Goal: Task Accomplishment & Management: Manage account settings

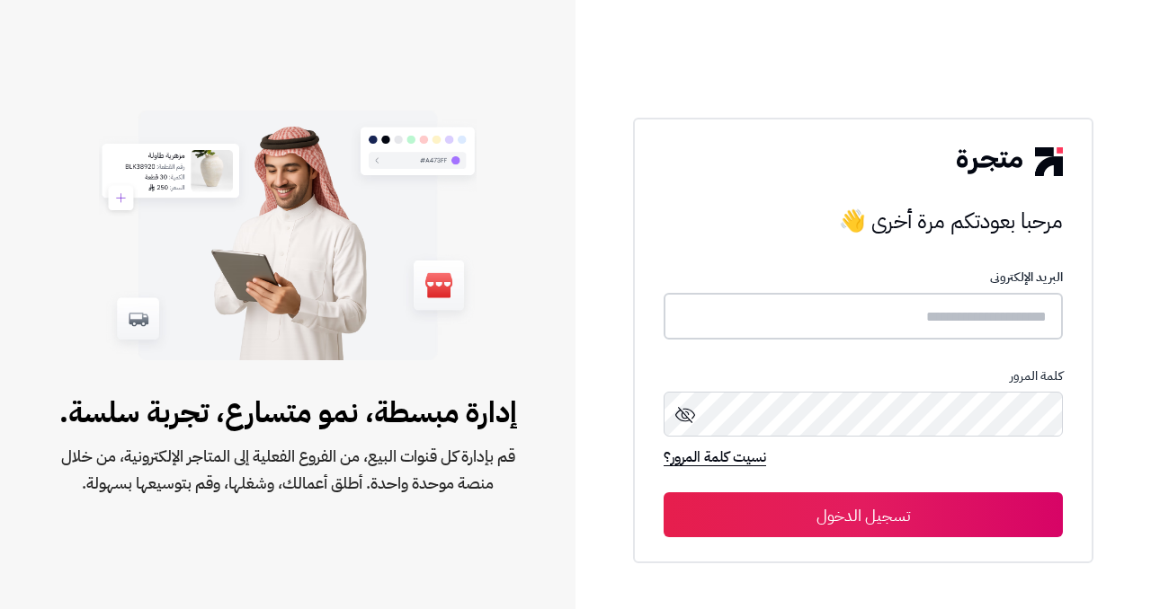
type input "**********"
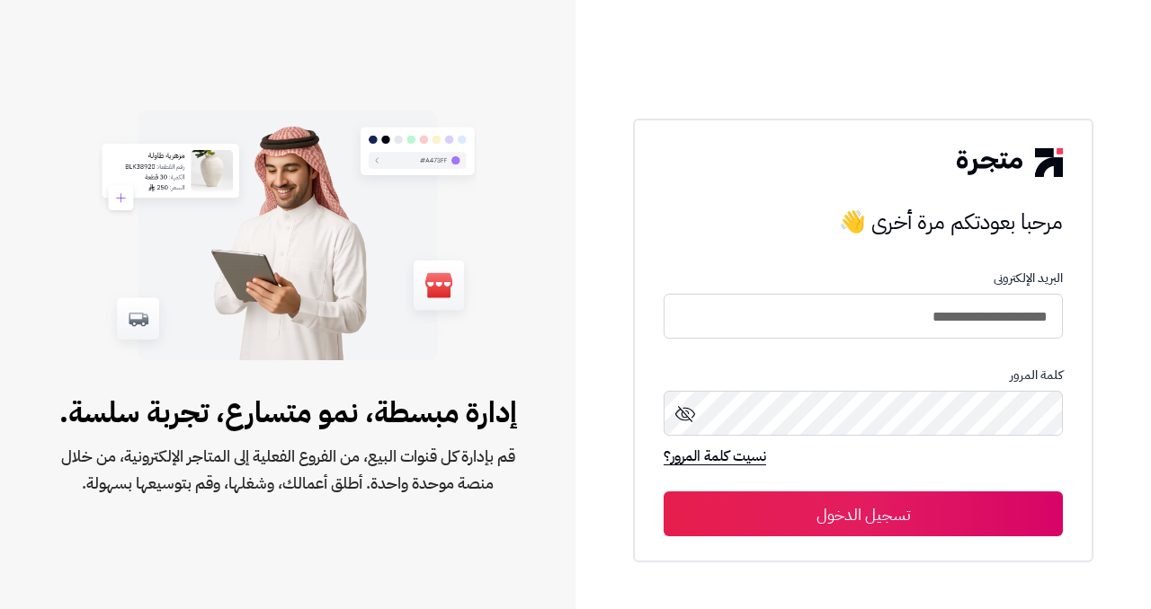
click at [731, 538] on div "**********" at bounding box center [863, 341] width 460 height 445
click at [734, 525] on button "تسجيل الدخول" at bounding box center [862, 514] width 399 height 45
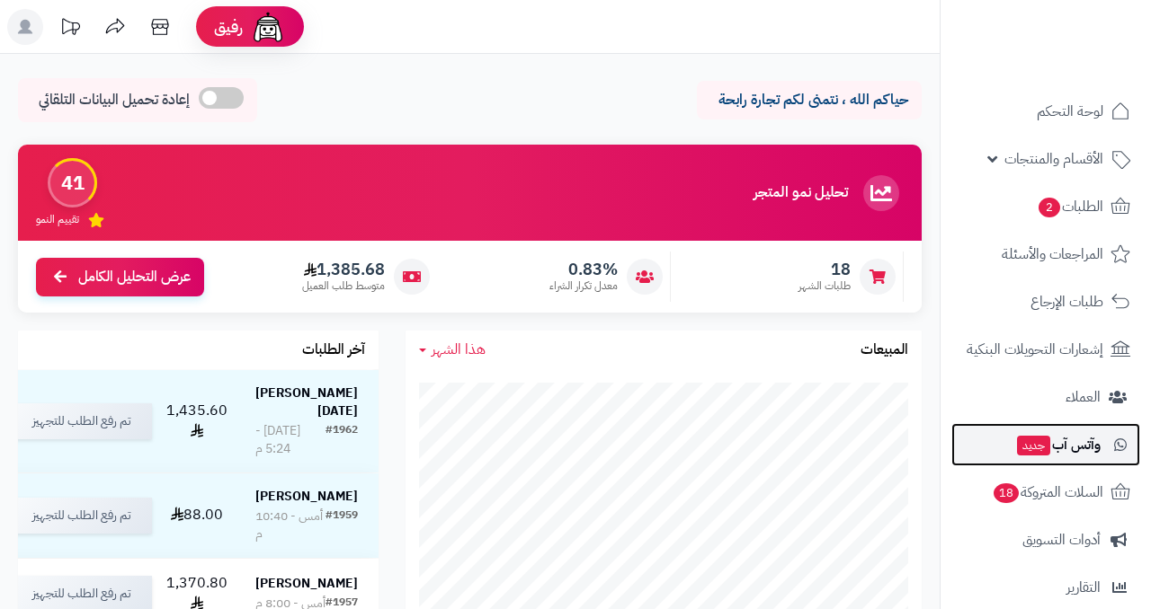
click at [1072, 446] on span "وآتس آب جديد" at bounding box center [1057, 444] width 85 height 25
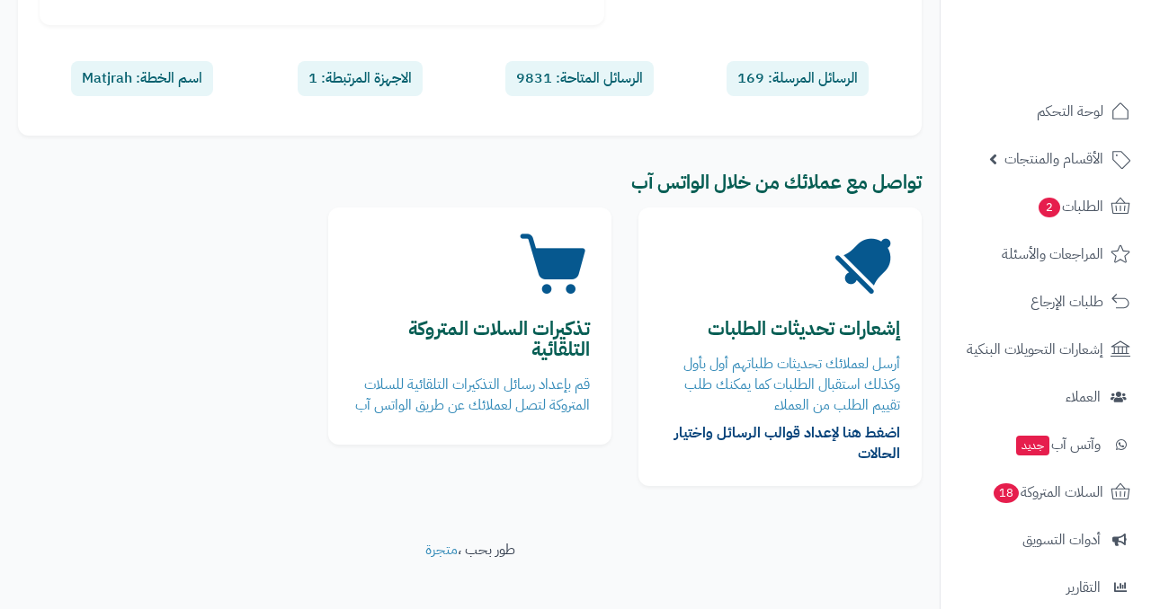
scroll to position [300, 0]
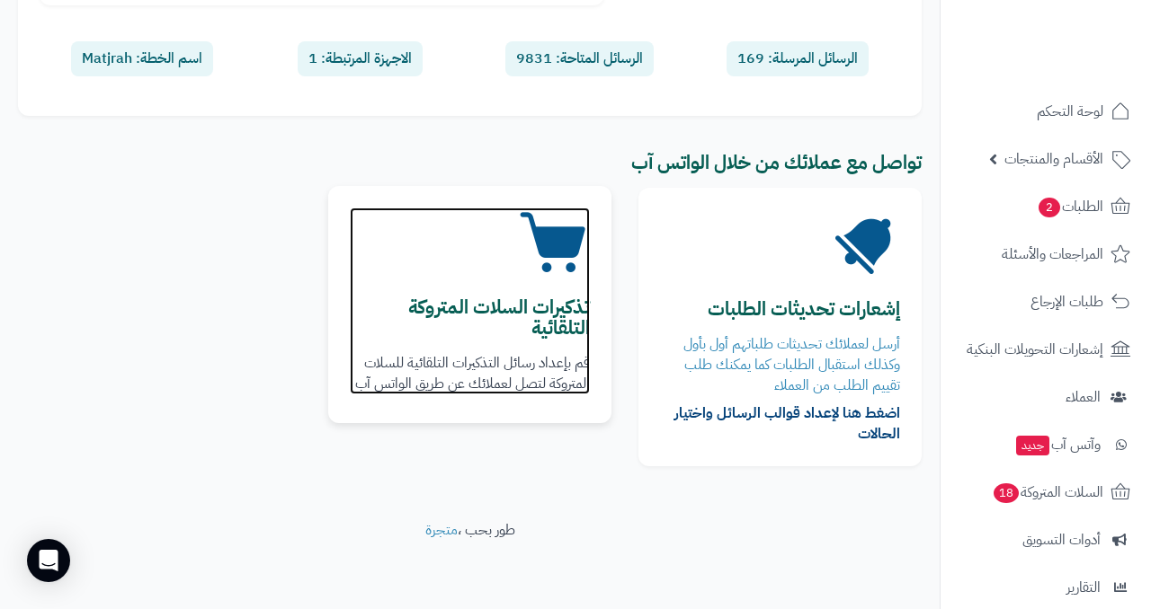
click at [558, 309] on b "تذكيرات السلات المتروكة التلقائية" at bounding box center [499, 317] width 182 height 49
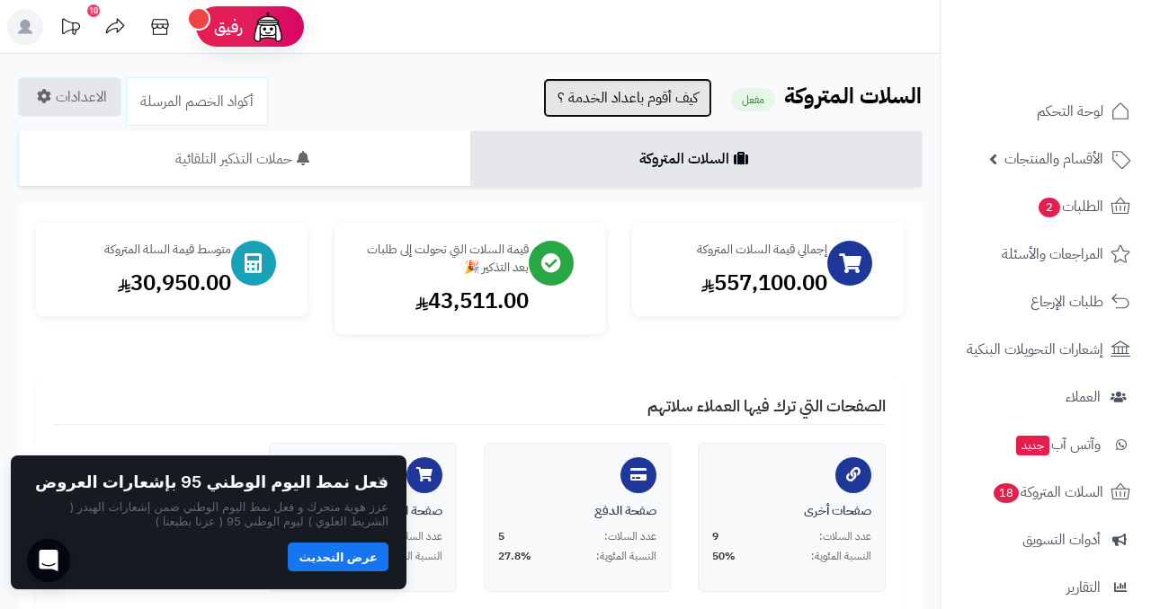
click at [601, 94] on link "كيف أقوم باعداد الخدمة ؟" at bounding box center [627, 98] width 169 height 40
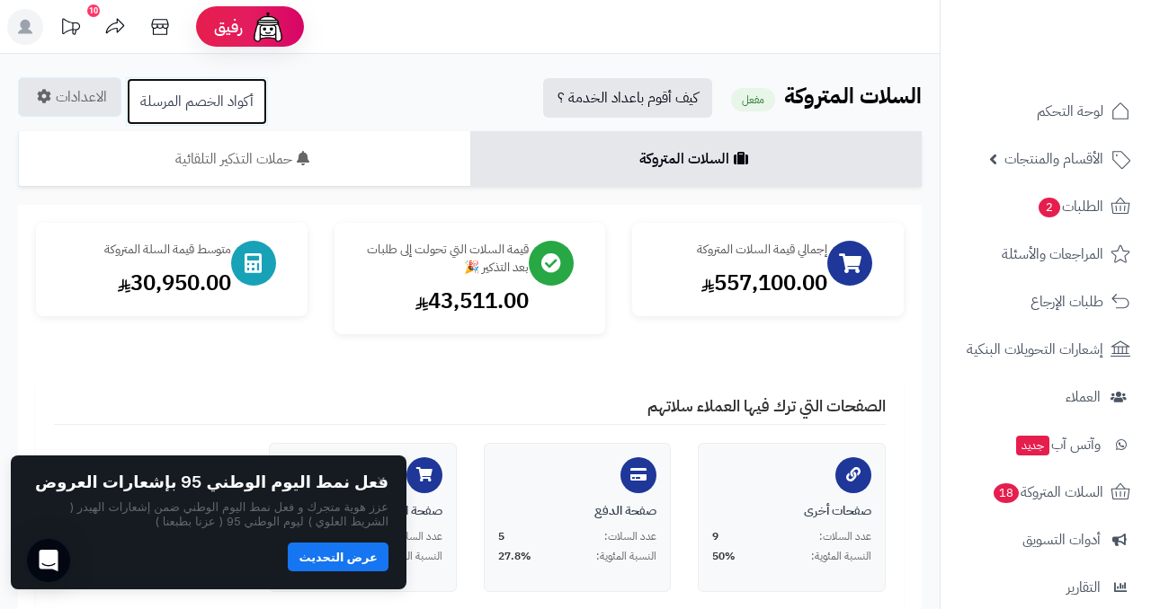
click at [220, 110] on link "أكواد الخصم المرسلة" at bounding box center [197, 101] width 142 height 49
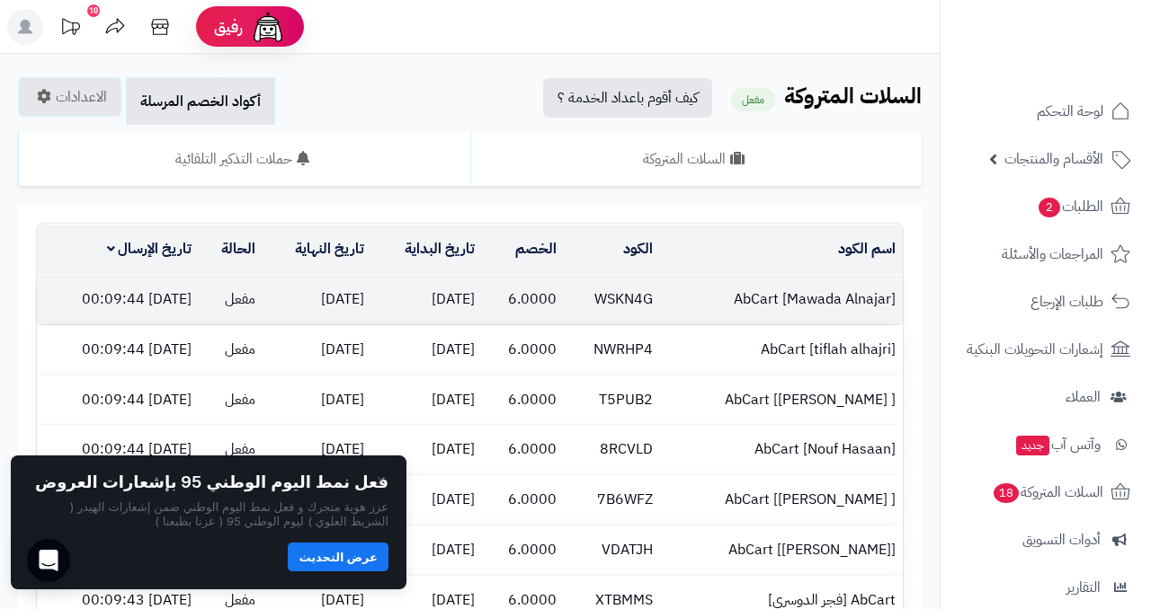
click at [564, 308] on td "6.0000" at bounding box center [523, 299] width 82 height 49
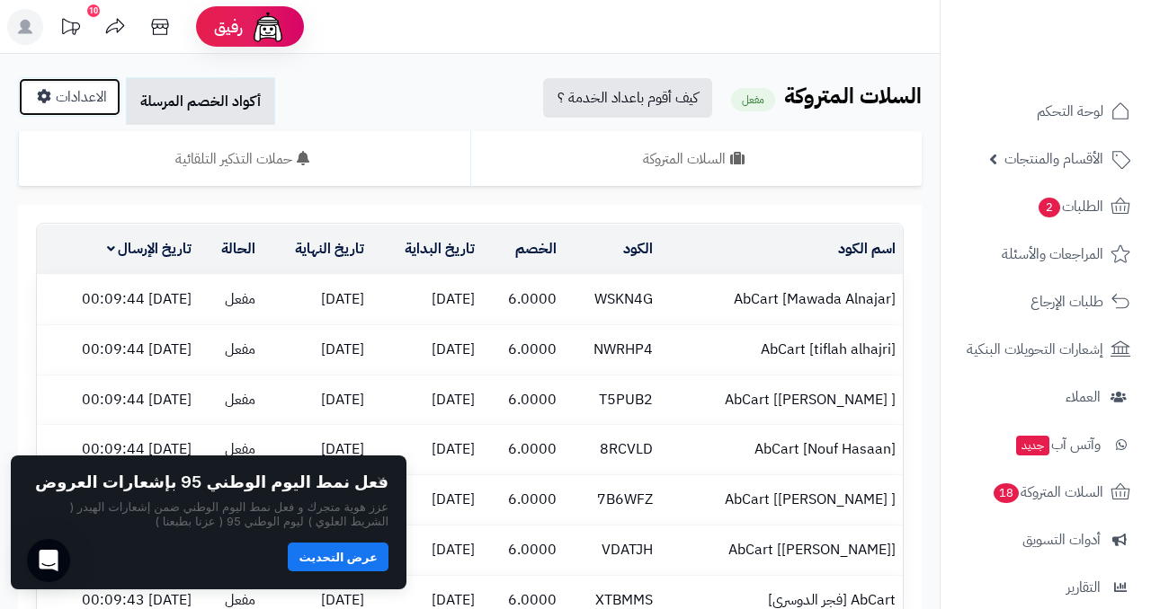
click at [100, 103] on link "الاعدادات" at bounding box center [69, 97] width 103 height 40
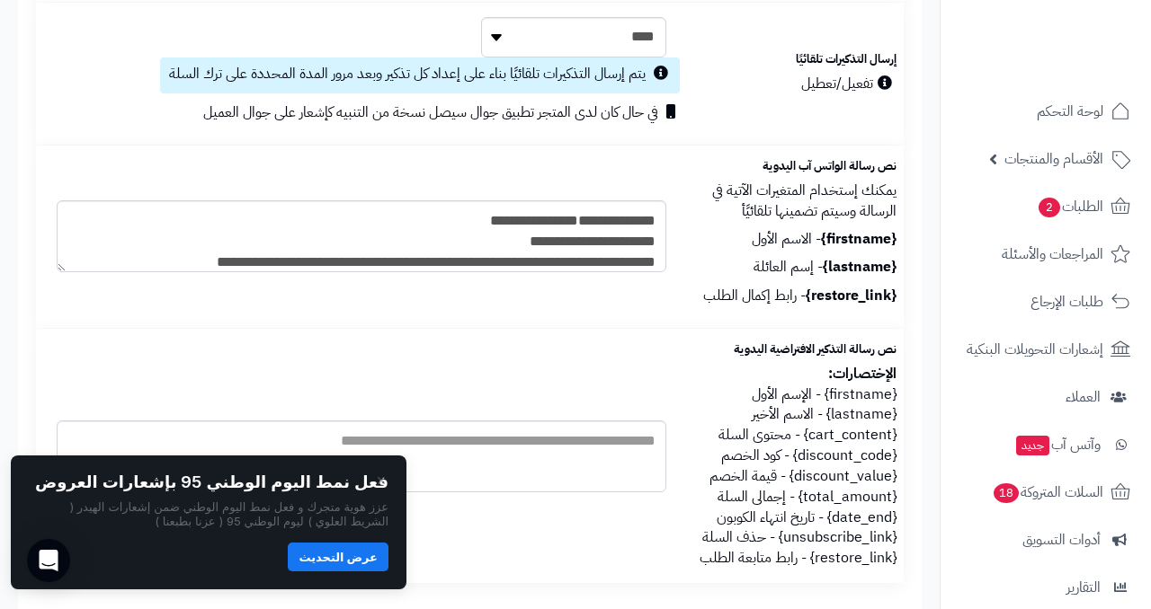
scroll to position [298, 0]
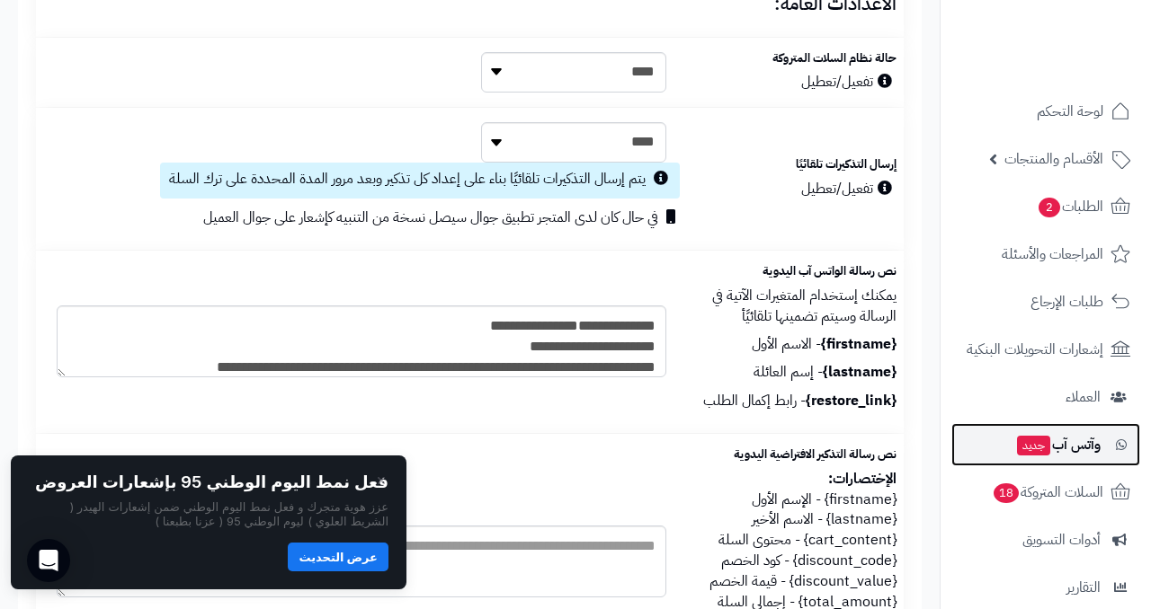
click at [1072, 449] on span "وآتس آب جديد" at bounding box center [1057, 444] width 85 height 25
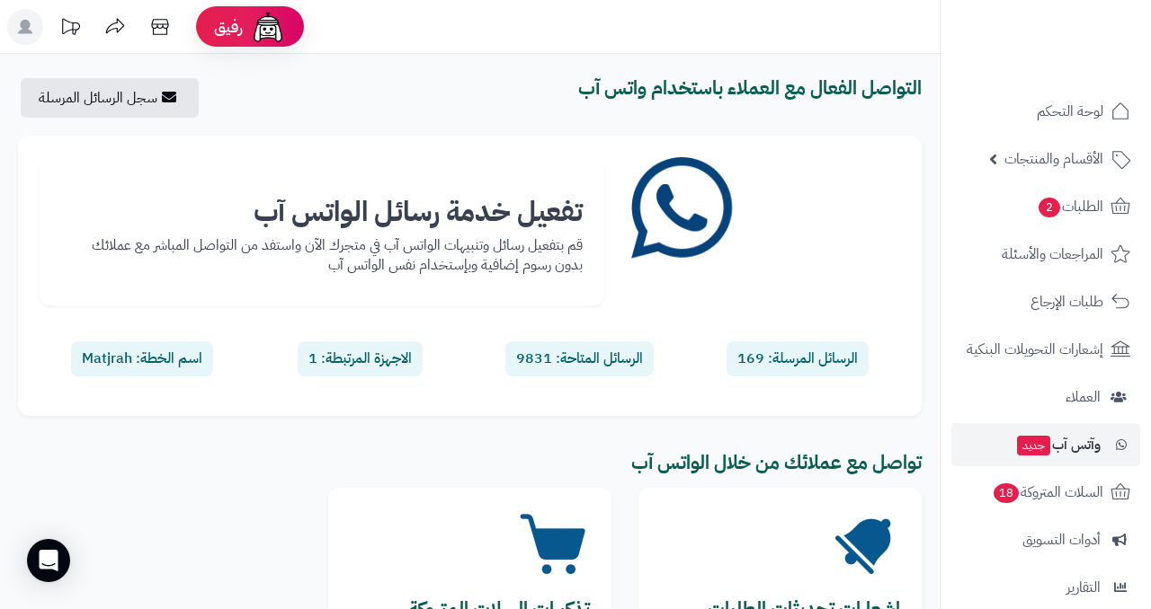
click at [545, 265] on p "قم بتفعيل رسائل وتنبيهات الواتس آب في متجرك الآن واستفد من التواصل المباشر مع ع…" at bounding box center [321, 256] width 521 height 41
click at [382, 351] on div "الاجهزة المرتبطة: 1" at bounding box center [360, 359] width 125 height 35
click at [164, 108] on link "سجل الرسائل المرسلة" at bounding box center [106, 98] width 171 height 40
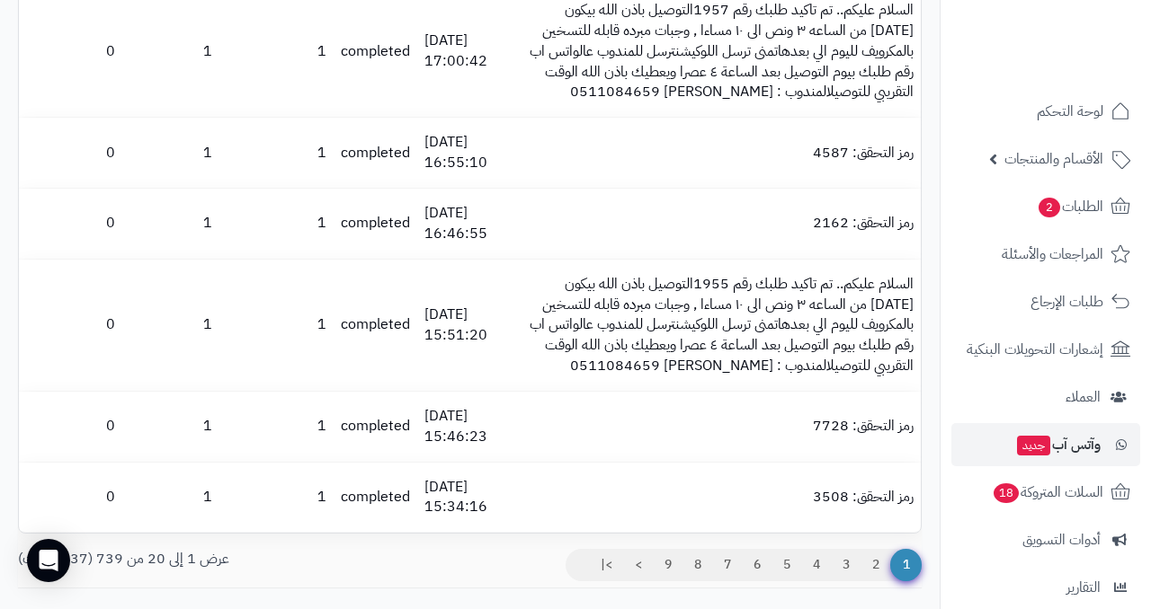
scroll to position [1490, 0]
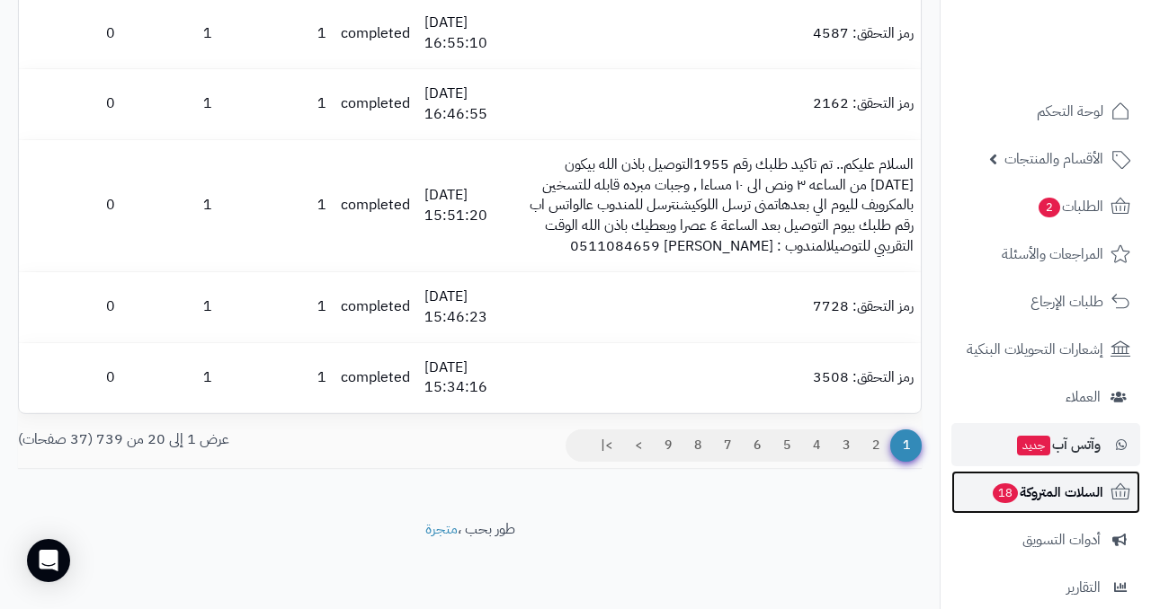
click at [1001, 491] on span "18" at bounding box center [1004, 494] width 25 height 20
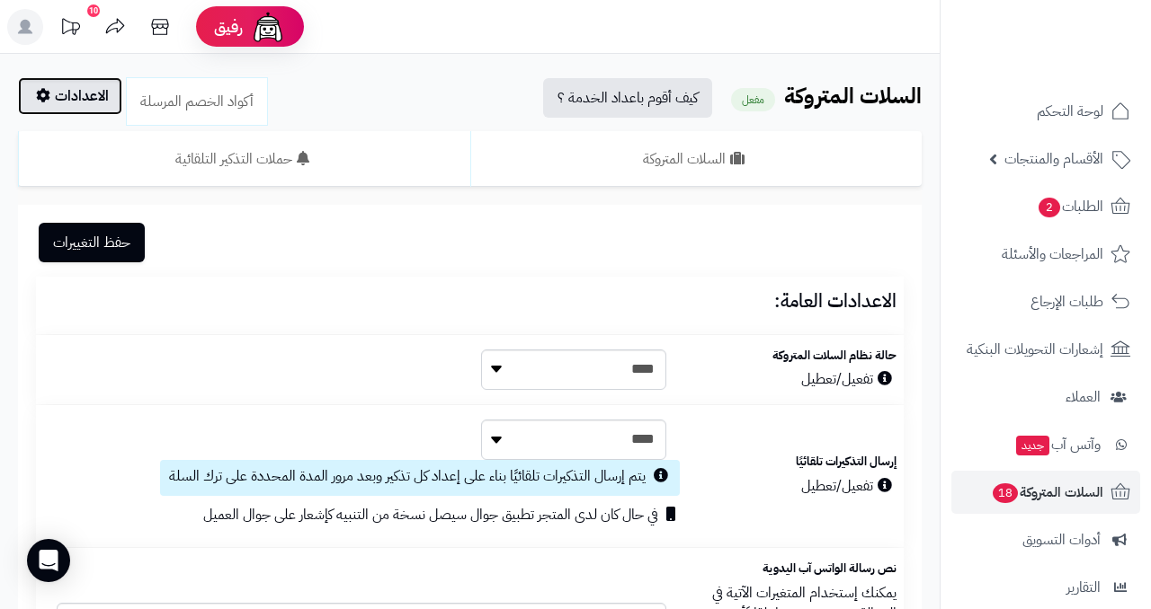
click at [82, 114] on link "الاعدادات" at bounding box center [70, 96] width 104 height 38
click at [84, 108] on link "الاعدادات" at bounding box center [70, 96] width 104 height 38
click at [85, 103] on link "الاعدادات" at bounding box center [70, 96] width 104 height 38
click at [92, 96] on link "الاعدادات" at bounding box center [70, 96] width 104 height 38
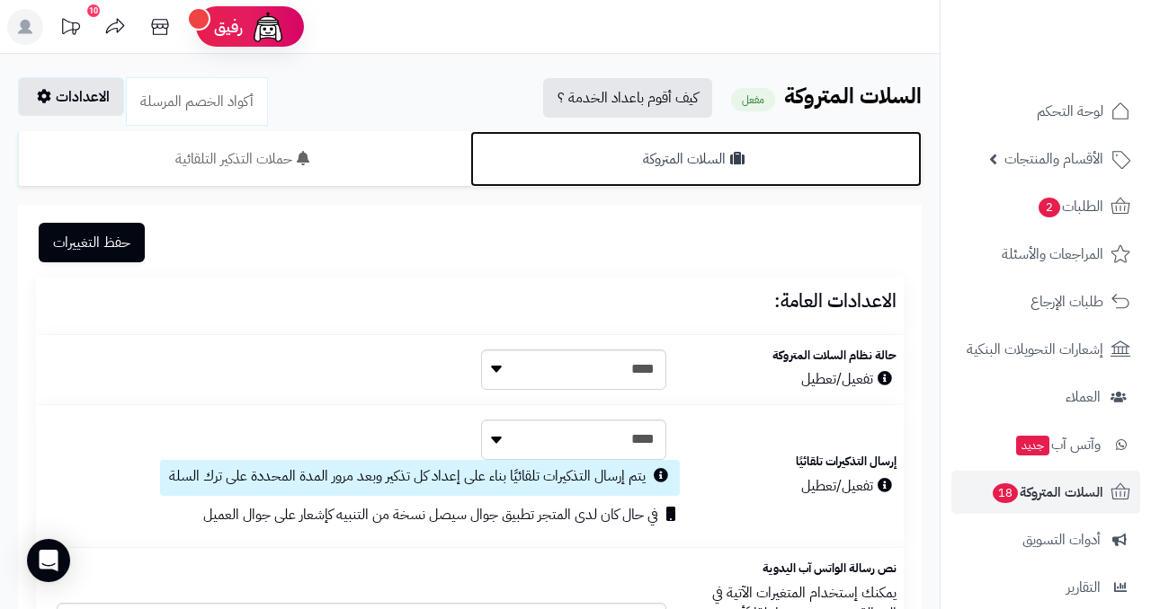
click at [556, 164] on link "السلات المتروكة" at bounding box center [696, 159] width 452 height 56
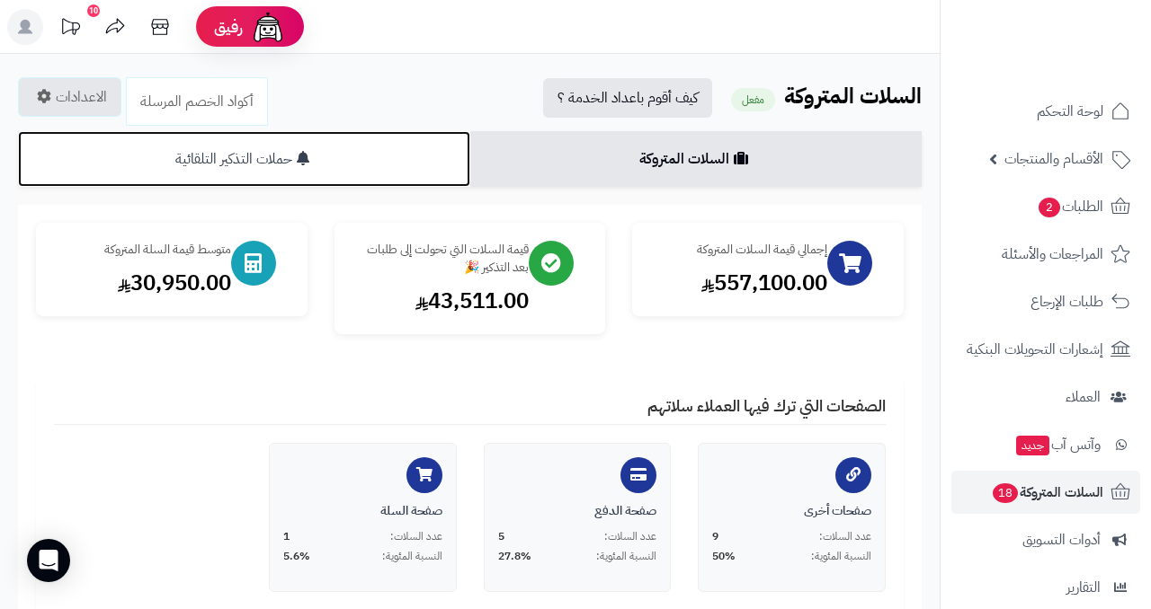
click at [281, 166] on link "حملات التذكير التلقائية" at bounding box center [244, 159] width 452 height 56
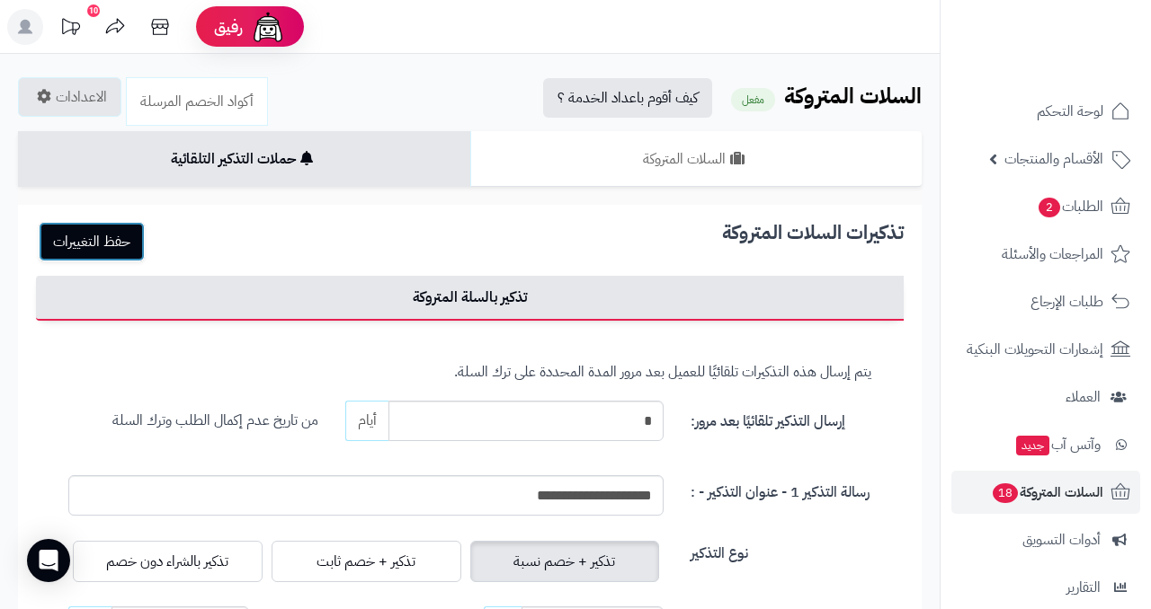
click at [102, 233] on button "حفظ التغييرات" at bounding box center [92, 242] width 106 height 40
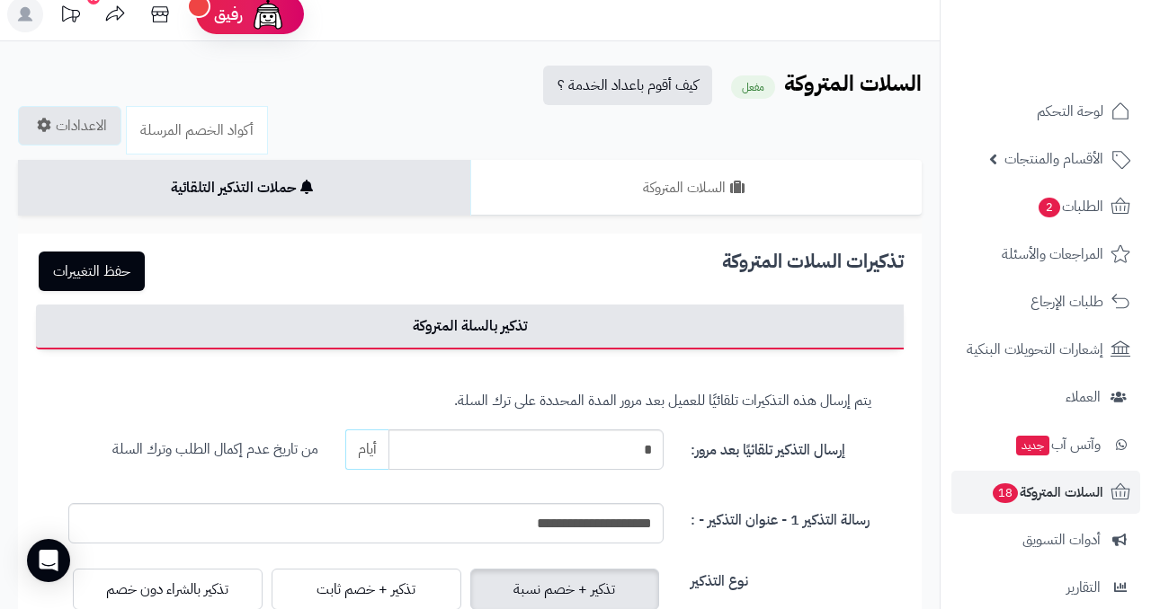
scroll to position [68, 0]
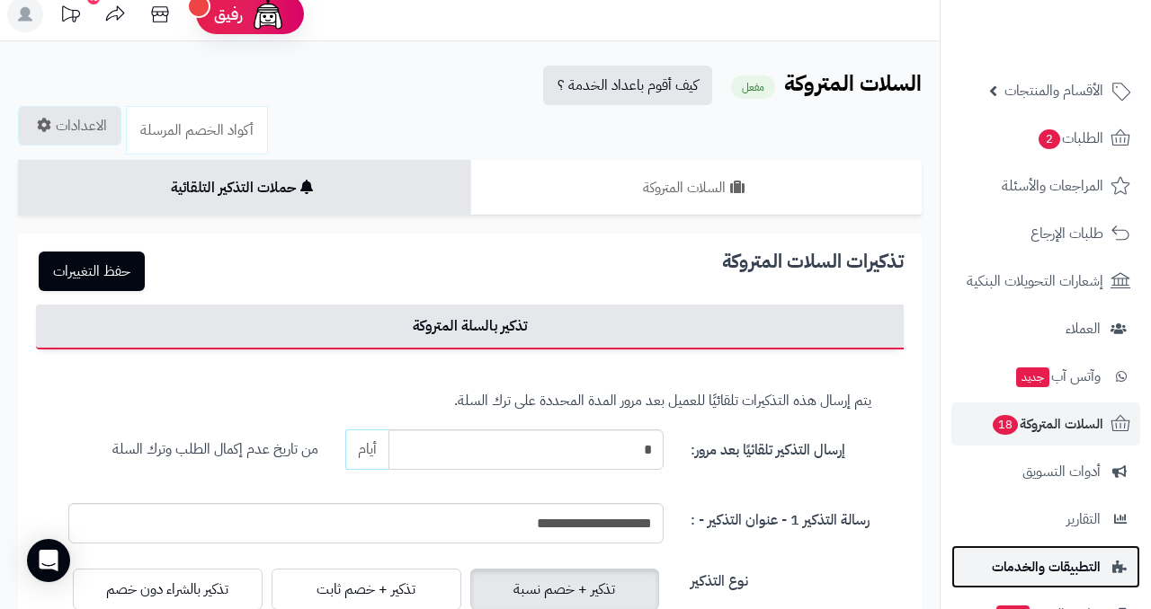
click at [1084, 567] on span "التطبيقات والخدمات" at bounding box center [1046, 567] width 109 height 25
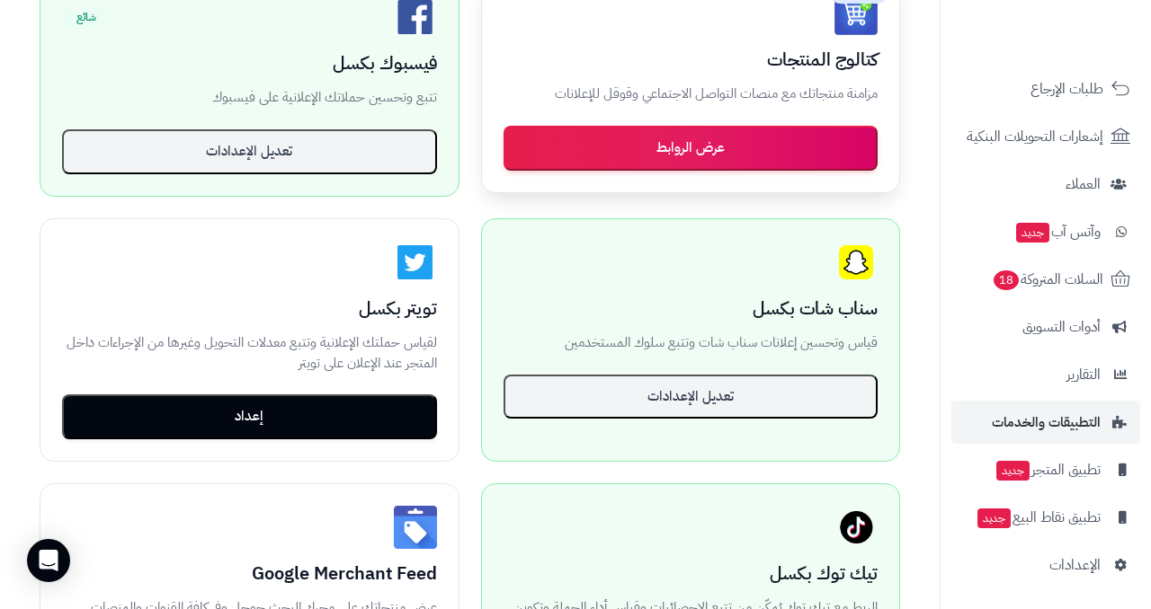
scroll to position [394, 0]
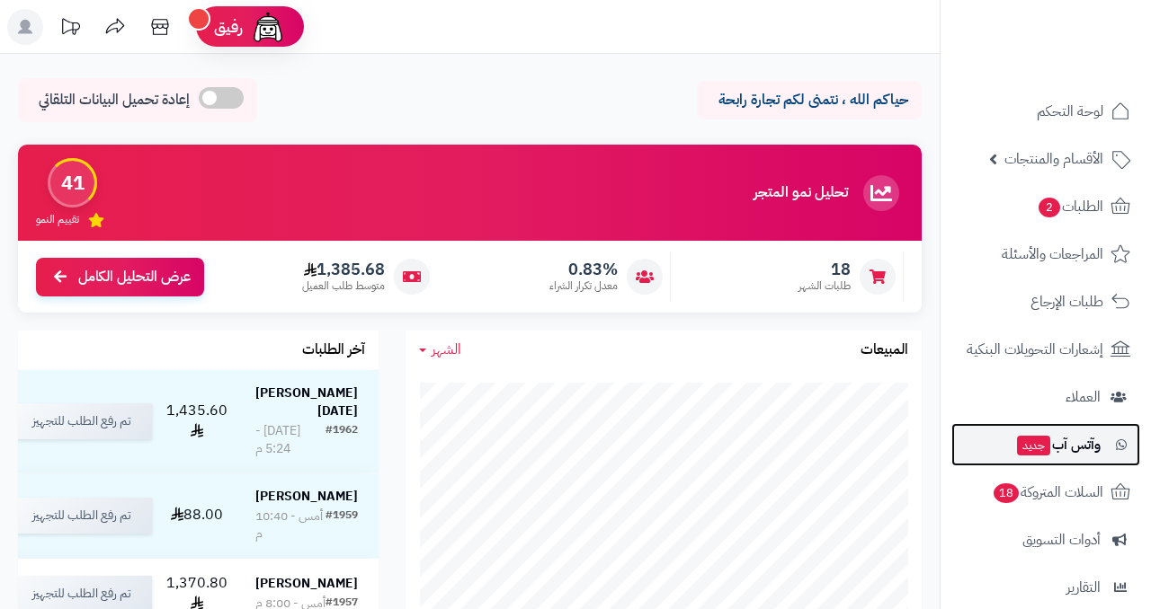
click at [1051, 450] on span "وآتس آب جديد" at bounding box center [1057, 444] width 85 height 25
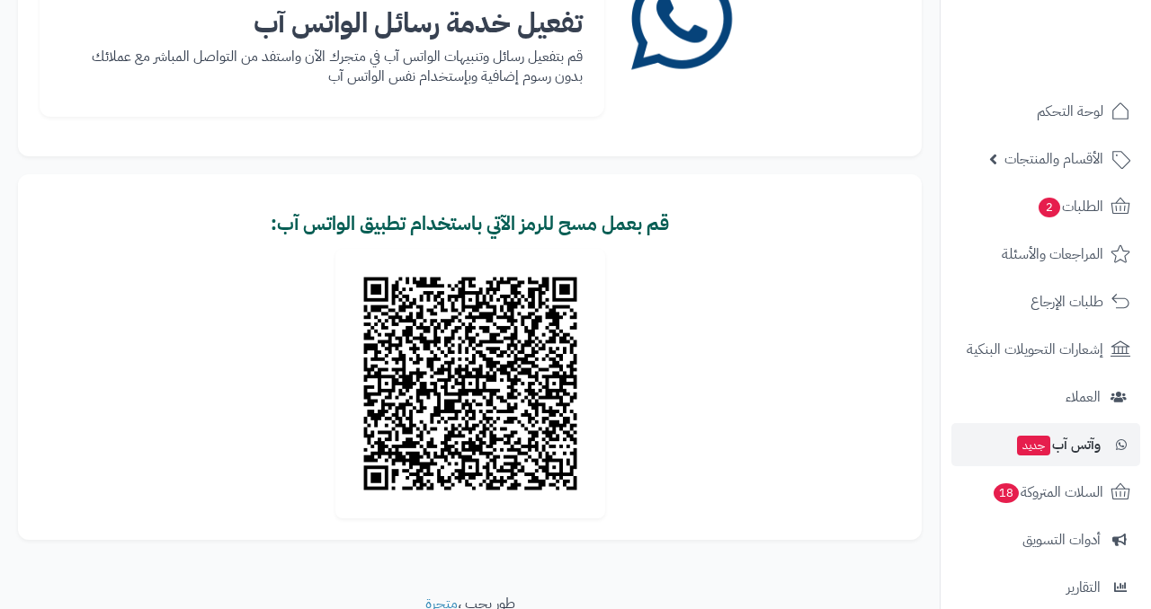
scroll to position [263, 0]
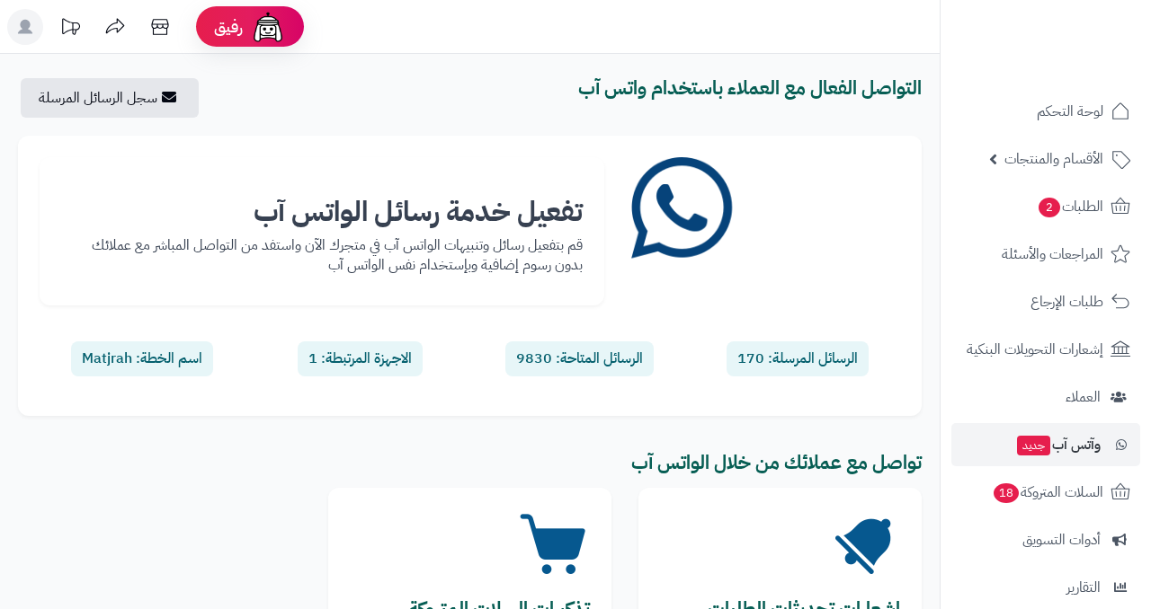
scroll to position [263, 0]
